Goal: Complete application form

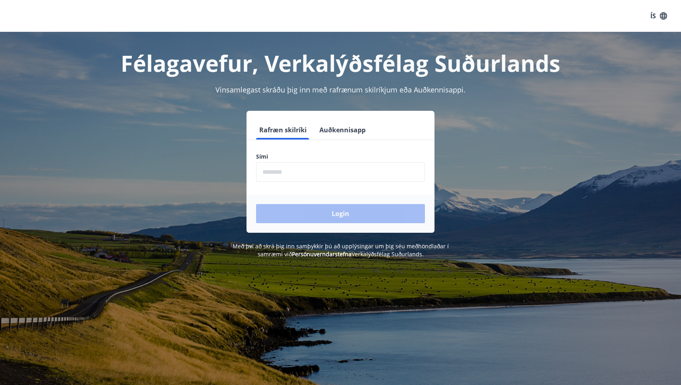
click at [277, 174] on input "phone" at bounding box center [340, 172] width 169 height 20
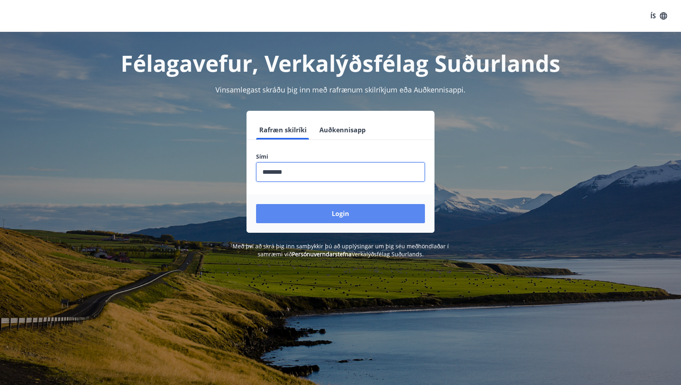
type input "********"
click at [331, 212] on button "Login" at bounding box center [340, 213] width 169 height 19
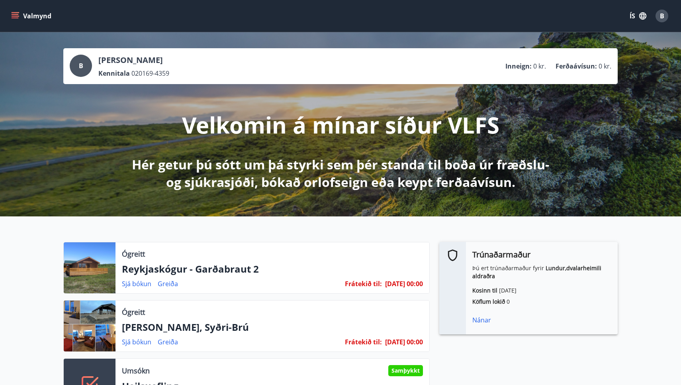
click at [14, 14] on icon "menu" at bounding box center [15, 14] width 7 height 1
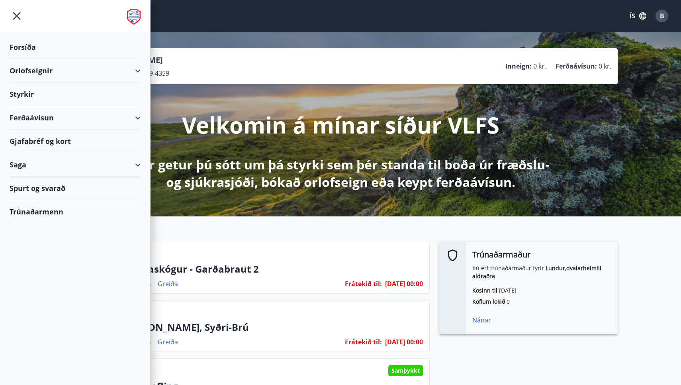
click at [29, 59] on div "Styrkir" at bounding box center [75, 47] width 131 height 24
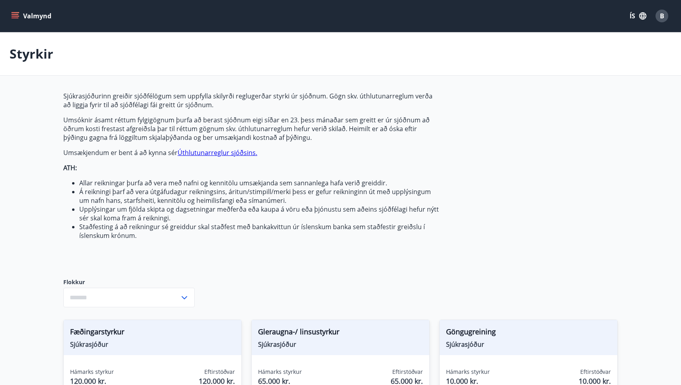
type input "***"
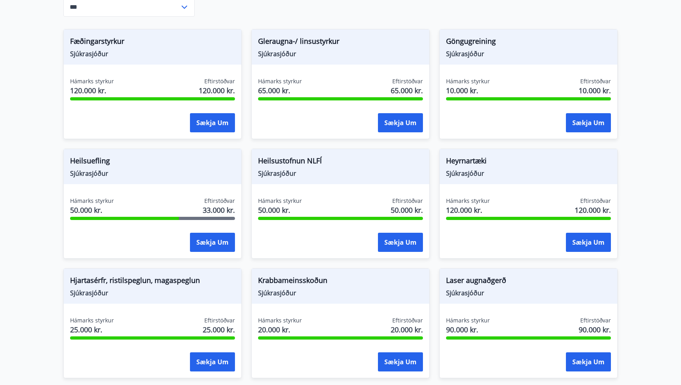
scroll to position [293, 0]
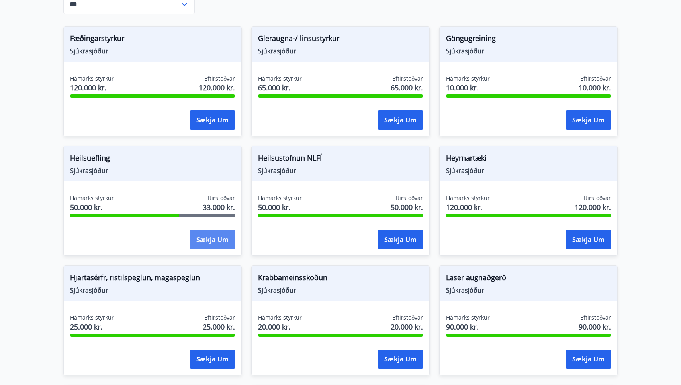
click at [212, 240] on button "Sækja um" at bounding box center [212, 239] width 45 height 19
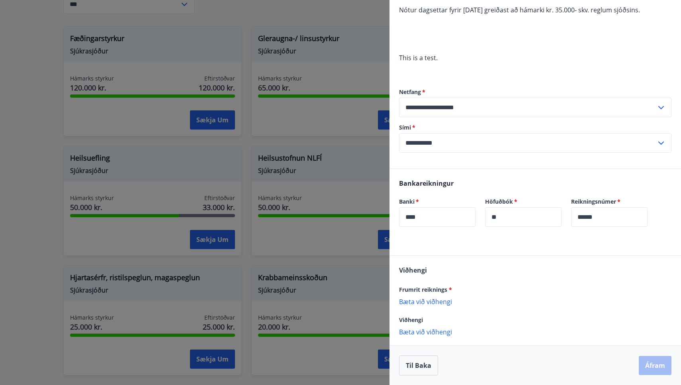
scroll to position [127, 0]
click at [437, 301] on p "Bæta við viðhengi" at bounding box center [535, 301] width 272 height 8
drag, startPoint x: 505, startPoint y: 384, endPoint x: 667, endPoint y: 287, distance: 189.2
click at [668, 287] on div "Frumrit reiknings *" at bounding box center [535, 289] width 272 height 10
click at [419, 301] on p "Bæta við viðhengi" at bounding box center [535, 301] width 272 height 8
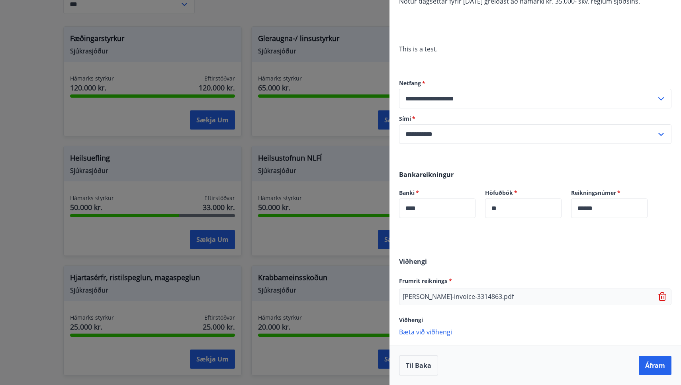
scroll to position [135, 0]
click at [658, 366] on button "Áfram" at bounding box center [655, 365] width 33 height 19
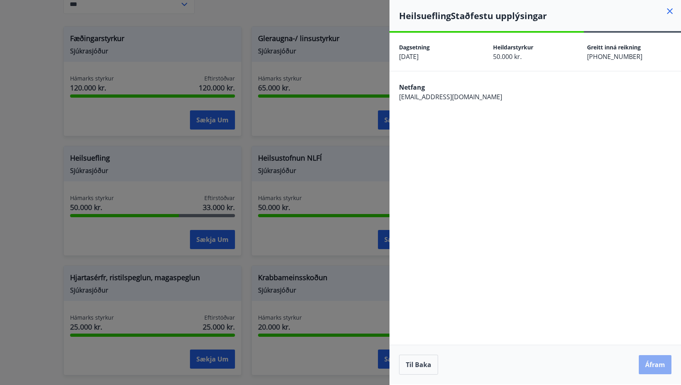
click at [658, 365] on button "Áfram" at bounding box center [655, 364] width 33 height 19
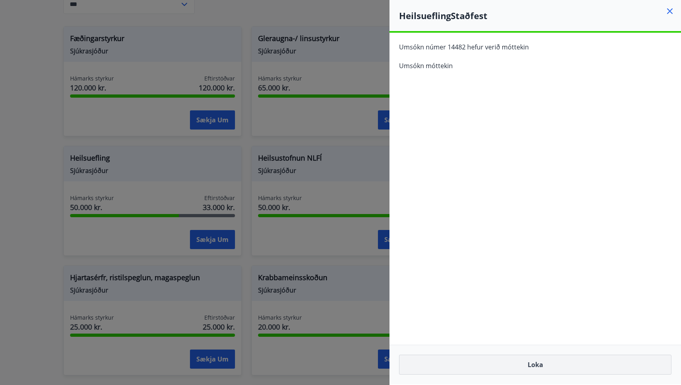
click at [534, 364] on button "Loka" at bounding box center [535, 365] width 272 height 20
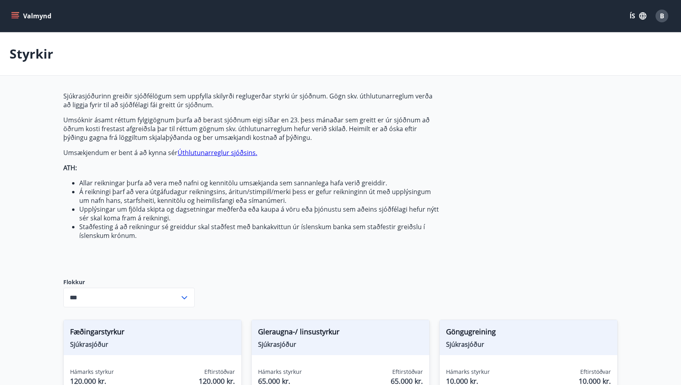
click at [660, 14] on span "B" at bounding box center [662, 16] width 4 height 9
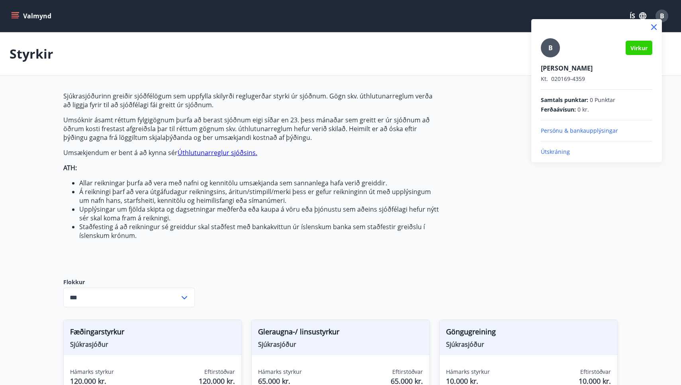
click at [557, 152] on p "Útskráning" at bounding box center [597, 152] width 112 height 8
